Goal: Task Accomplishment & Management: Use online tool/utility

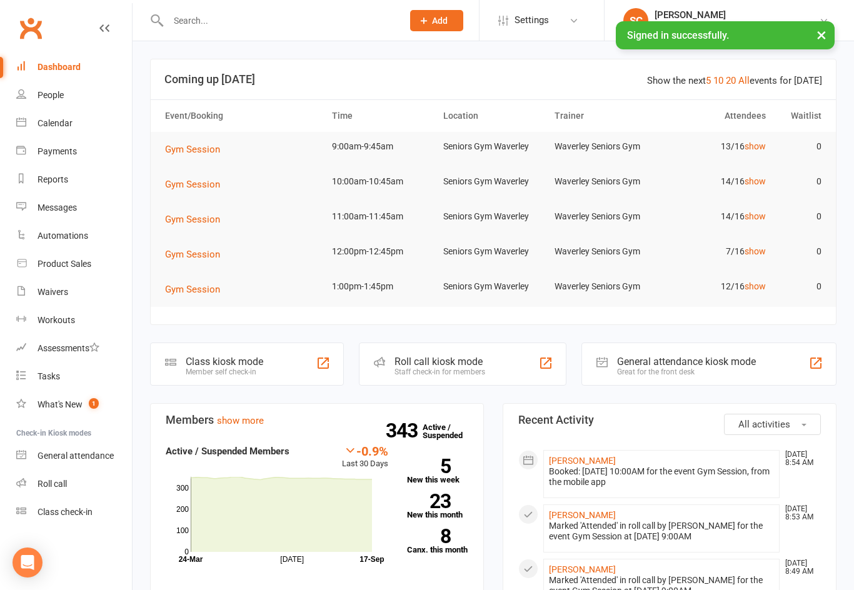
click at [33, 485] on link "Roll call" at bounding box center [74, 484] width 116 height 28
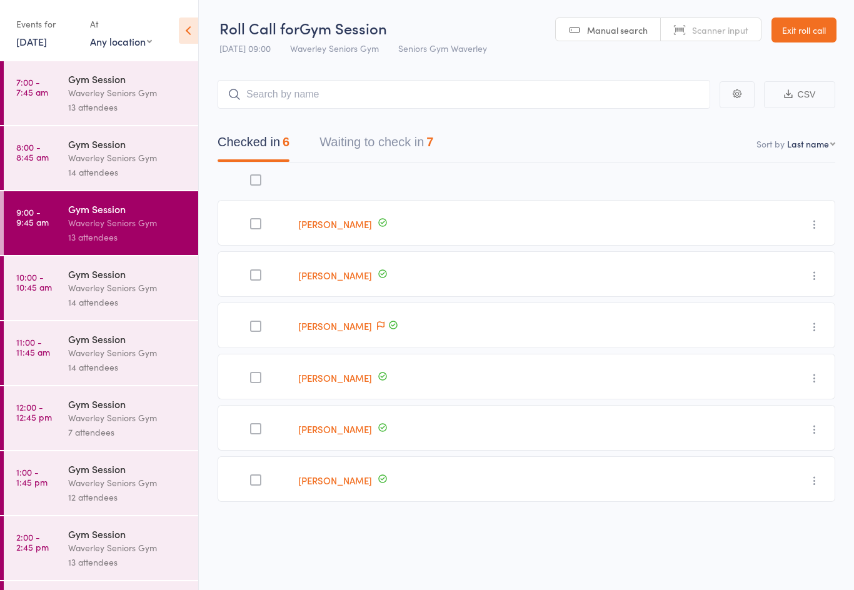
click at [407, 139] on button "Waiting to check in 7" at bounding box center [377, 145] width 114 height 33
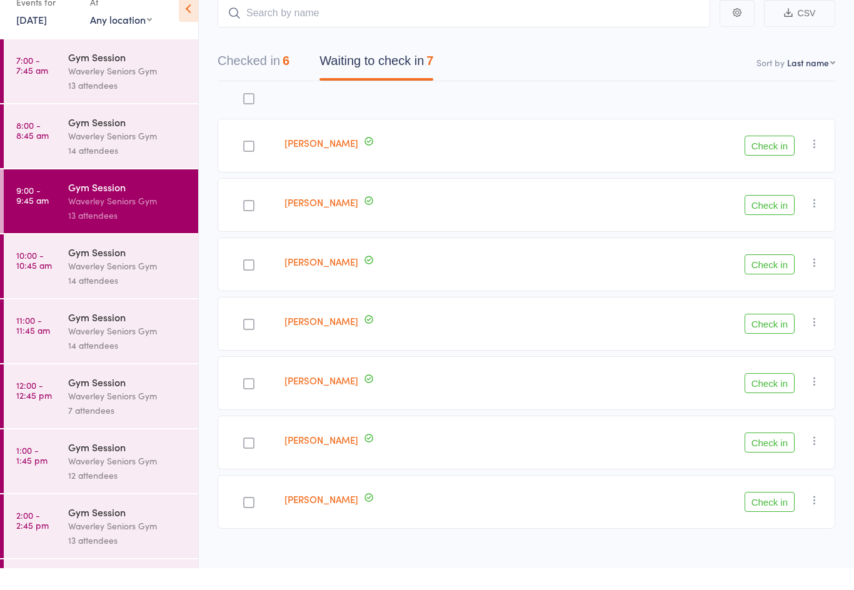
scroll to position [56, 0]
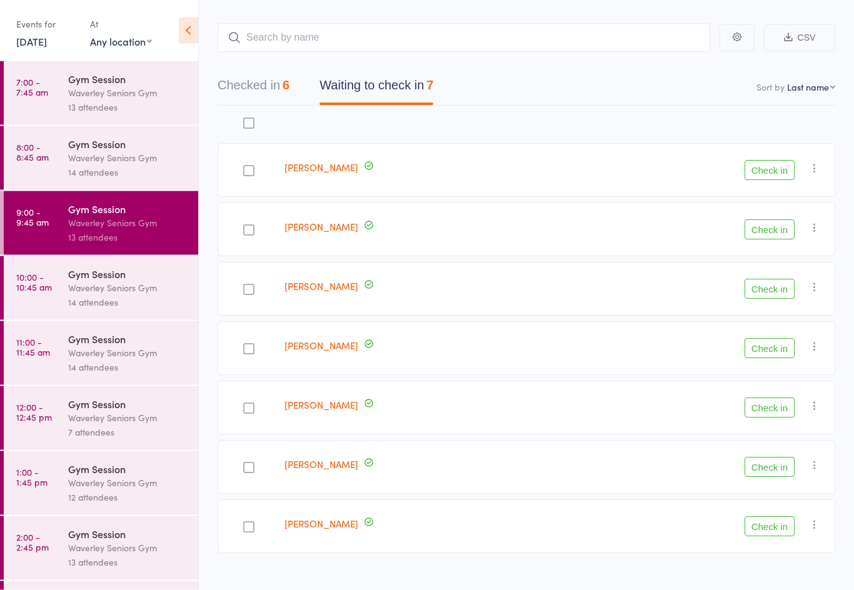
click at [236, 522] on div at bounding box center [249, 527] width 62 height 54
click at [786, 528] on button "Check in" at bounding box center [770, 527] width 50 height 20
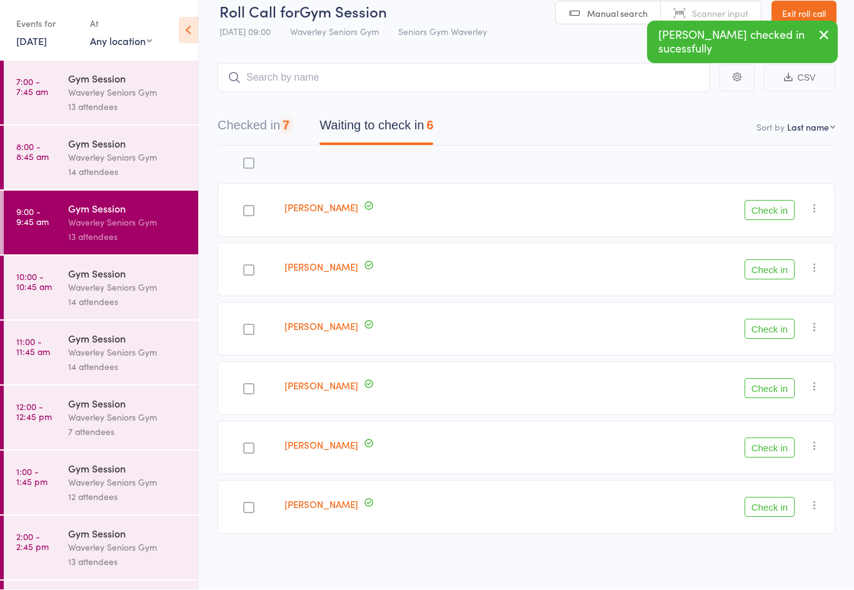
scroll to position [18, 0]
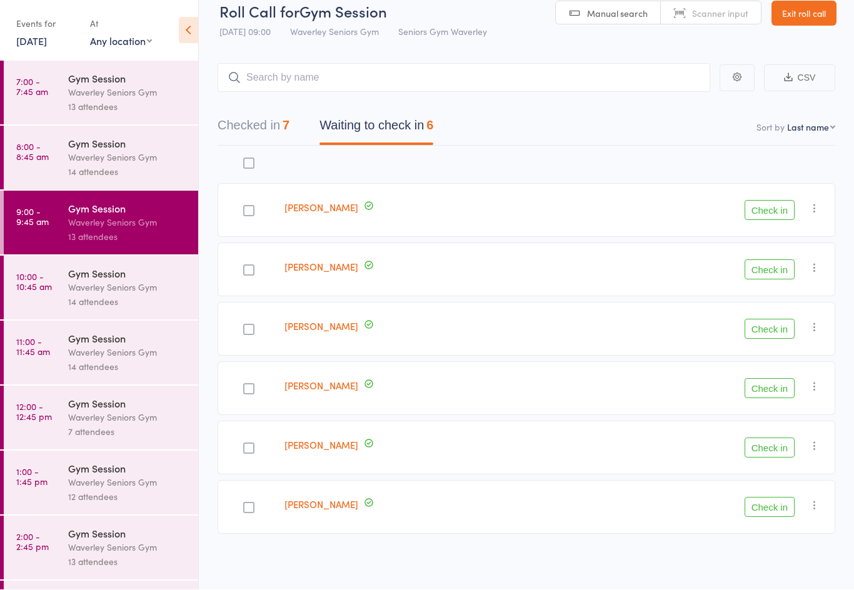
click at [780, 457] on button "Check in" at bounding box center [770, 448] width 50 height 20
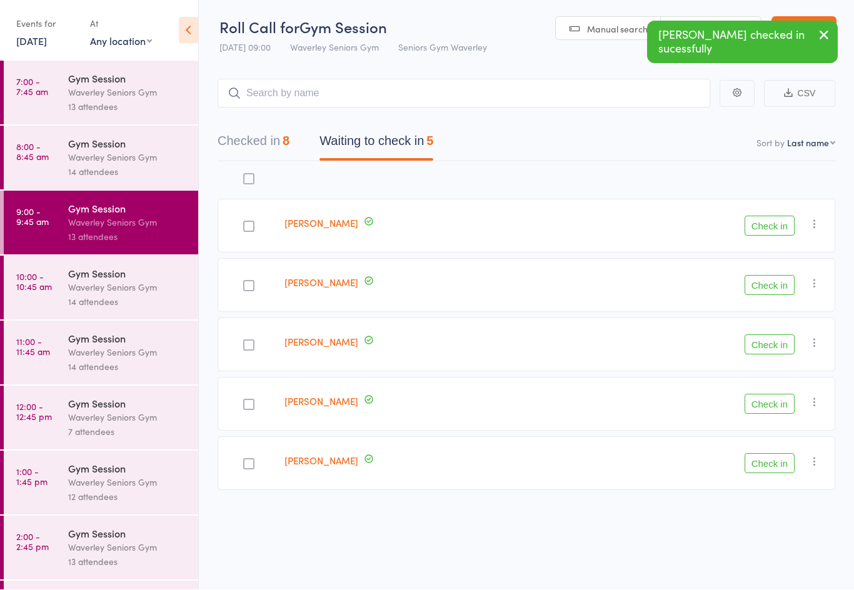
scroll to position [0, 0]
click at [761, 466] on button "Check in" at bounding box center [770, 465] width 50 height 20
